Goal: Task Accomplishment & Management: Manage account settings

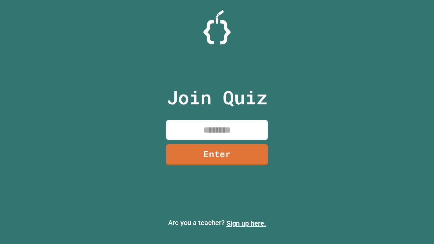
click at [246, 224] on link "Sign up here." at bounding box center [247, 223] width 40 height 8
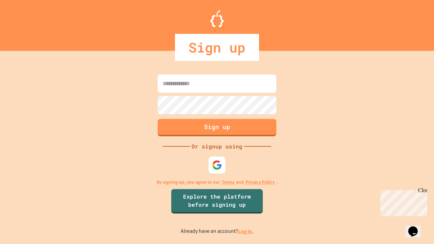
click at [246, 231] on link "Log in." at bounding box center [246, 231] width 16 height 7
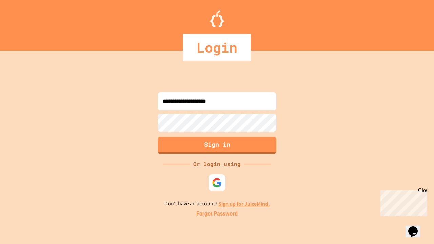
type input "**********"
